Goal: Task Accomplishment & Management: Complete application form

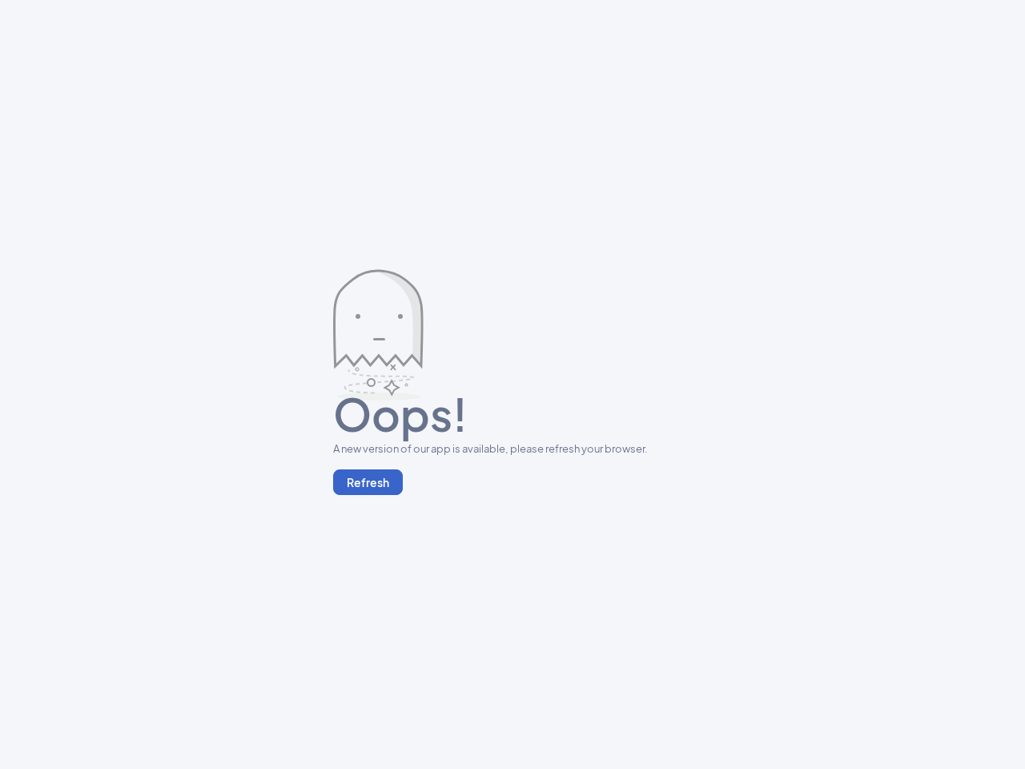
click at [367, 482] on button "Refresh" at bounding box center [368, 482] width 70 height 26
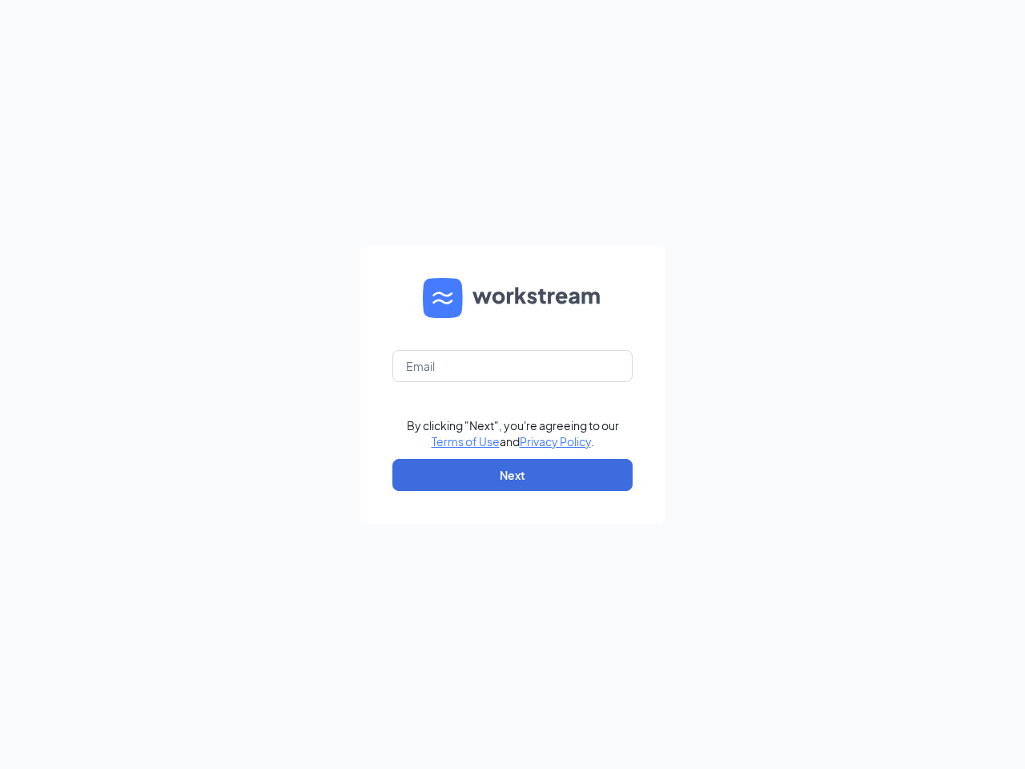
click at [512, 384] on form "By clicking "Next", you're agreeing to our Terms of Use and Privacy Policy . Ne…" at bounding box center [512, 384] width 304 height 277
click at [512, 475] on button "Next" at bounding box center [512, 475] width 240 height 32
